Goal: Transaction & Acquisition: Purchase product/service

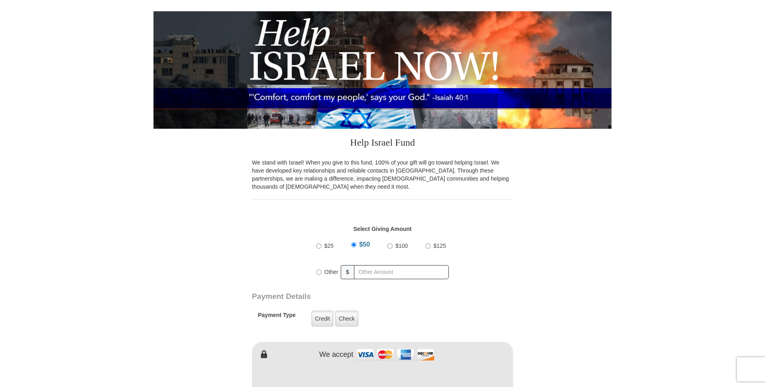
scroll to position [161, 0]
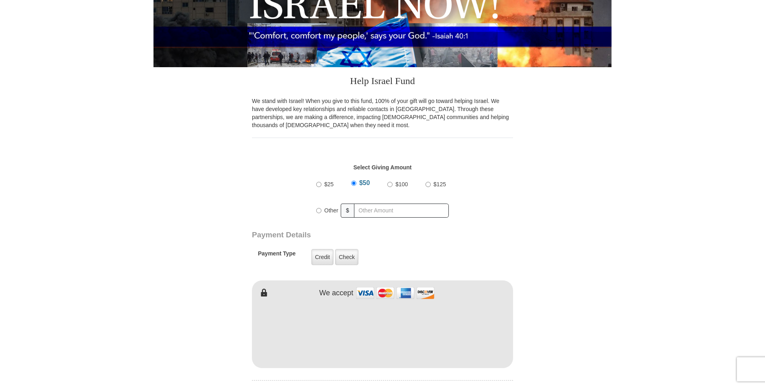
click at [391, 185] on input "$100" at bounding box center [389, 184] width 5 height 5
radio input "true"
click at [327, 254] on label "Credit" at bounding box center [322, 257] width 22 height 16
click at [0, 0] on input "Credit" at bounding box center [0, 0] width 0 height 0
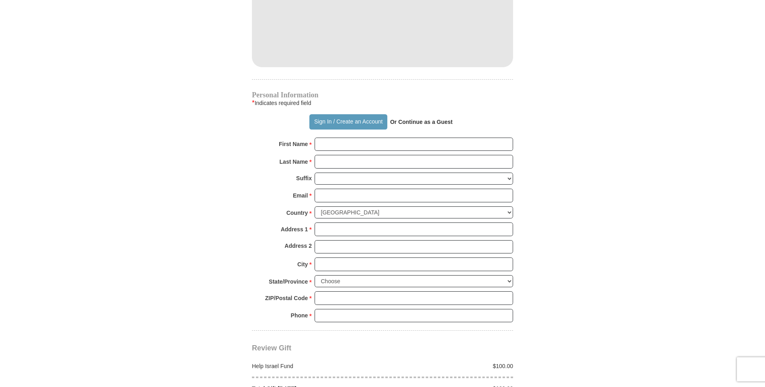
scroll to position [463, 0]
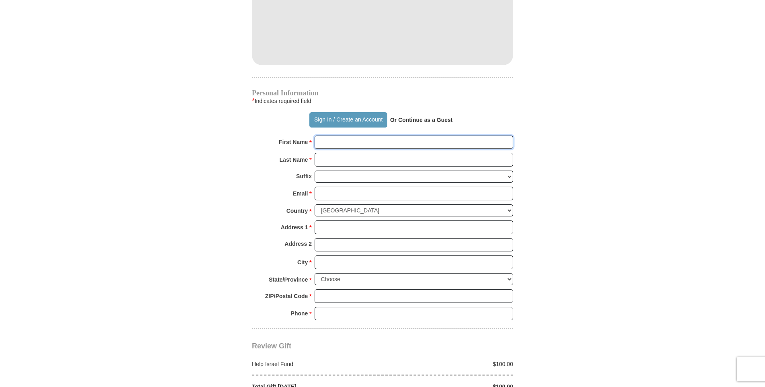
click at [327, 143] on input "First Name *" at bounding box center [414, 142] width 199 height 14
type input "[PERSON_NAME]"
type input "Fife"
type input "[EMAIL_ADDRESS][DOMAIN_NAME]"
type input "[STREET_ADDRESS]"
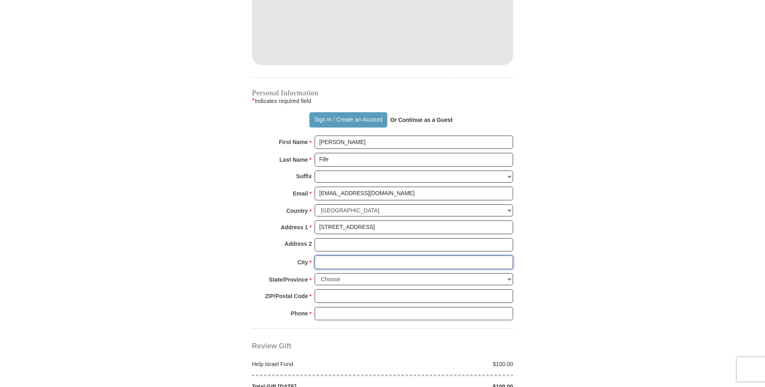
type input "[PERSON_NAME]"
select select "OK"
type input "73507"
type input "5805852626"
radio input "true"
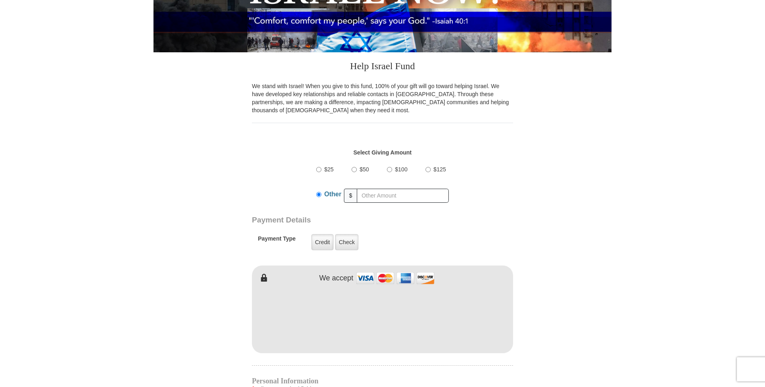
scroll to position [177, 0]
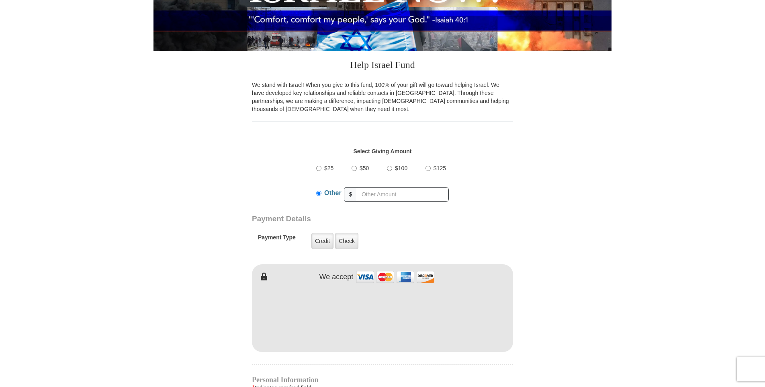
click at [389, 171] on div "$100" at bounding box center [398, 168] width 23 height 20
click at [390, 169] on input "$100" at bounding box center [389, 168] width 5 height 5
radio input "true"
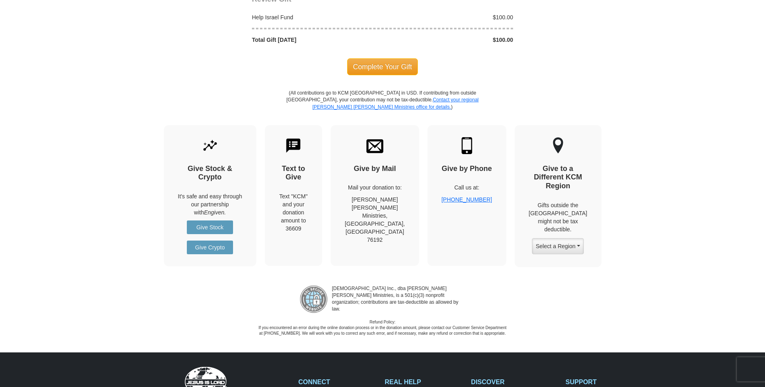
scroll to position [790, 0]
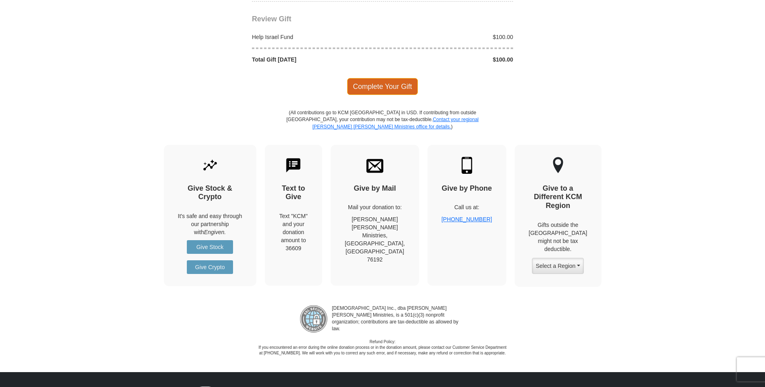
click at [380, 88] on span "Complete Your Gift" at bounding box center [382, 86] width 71 height 17
